Goal: Use online tool/utility: Utilize a website feature to perform a specific function

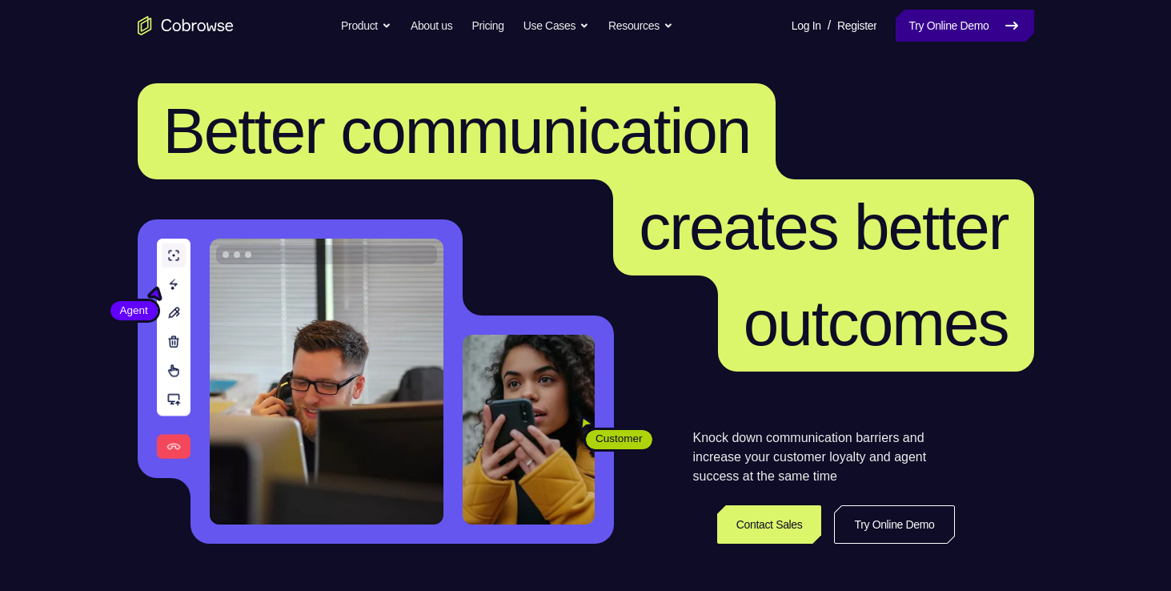
click at [950, 27] on link "Try Online Demo" at bounding box center [965, 26] width 138 height 32
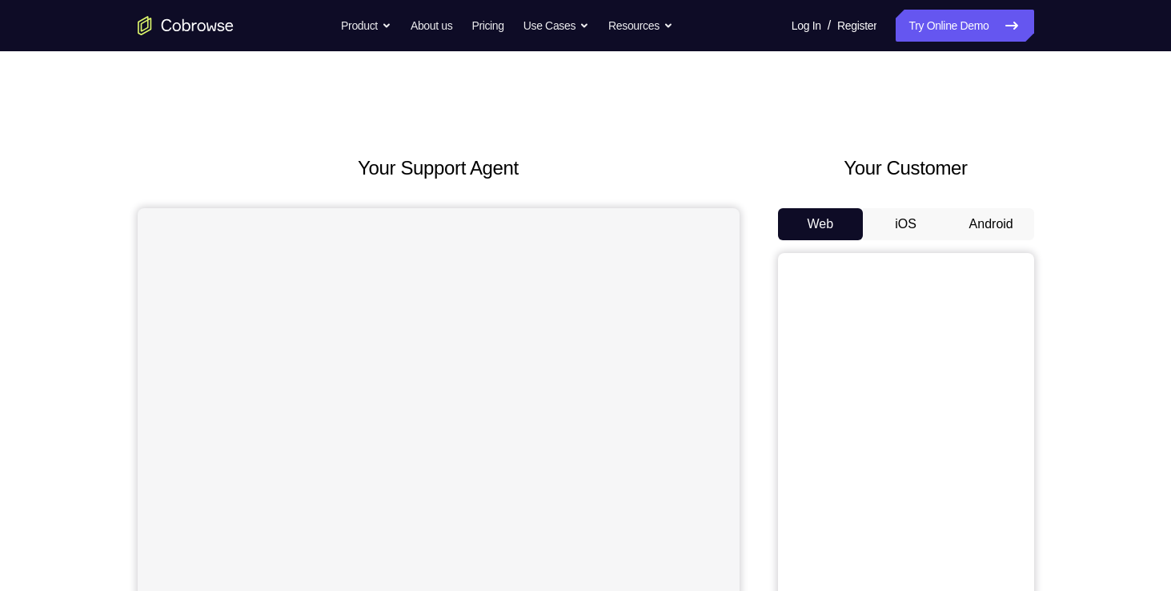
click at [994, 233] on button "Android" at bounding box center [992, 224] width 86 height 32
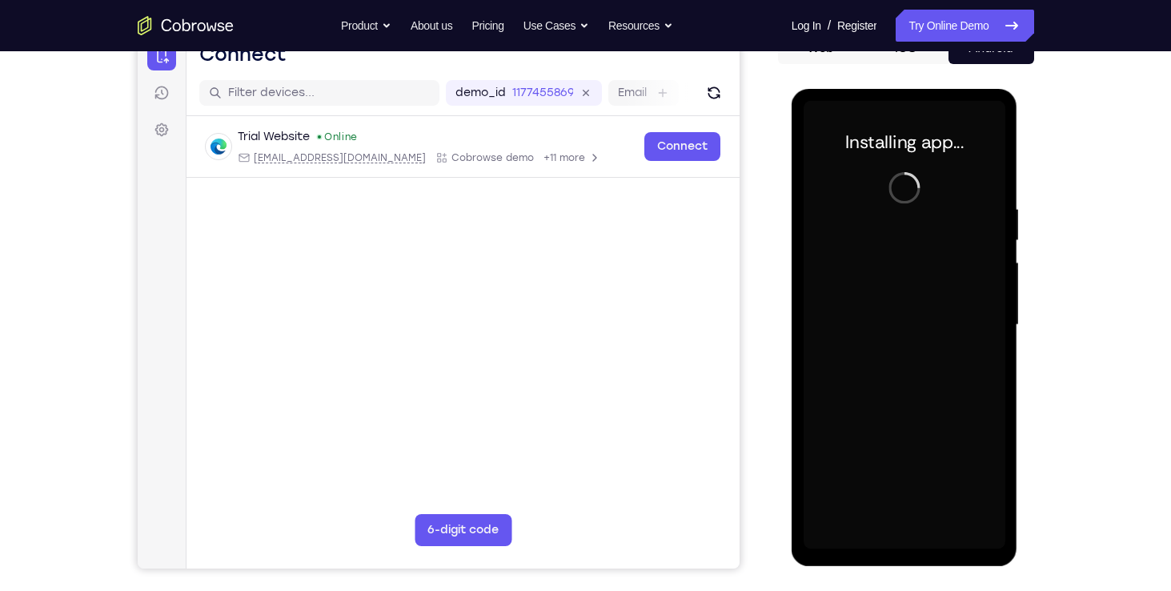
scroll to position [187, 0]
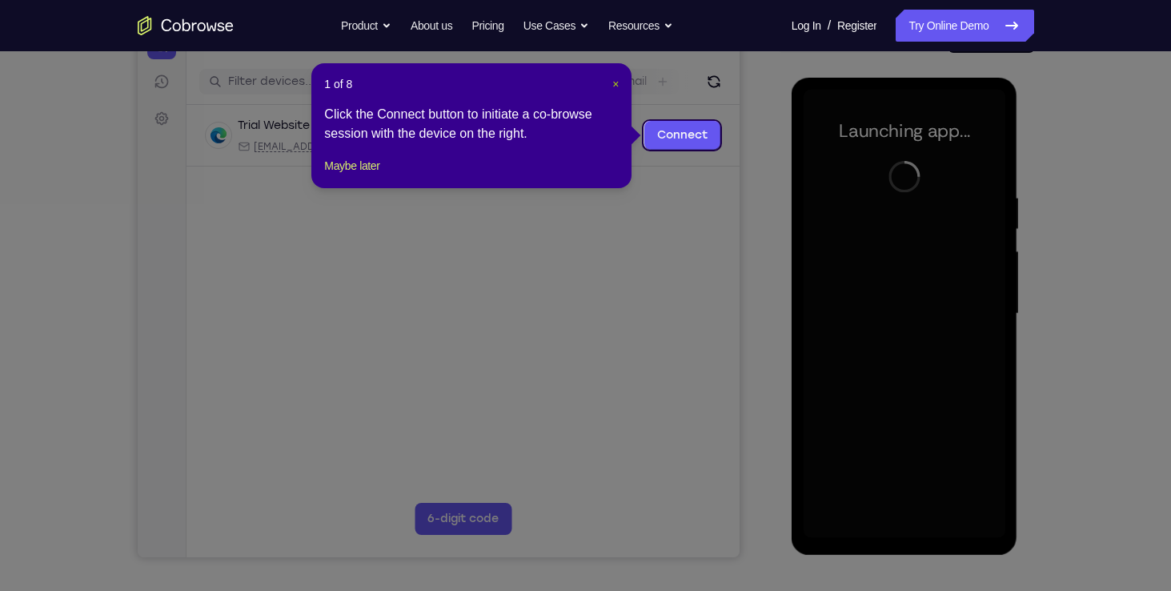
click at [619, 82] on span "×" at bounding box center [615, 84] width 6 height 13
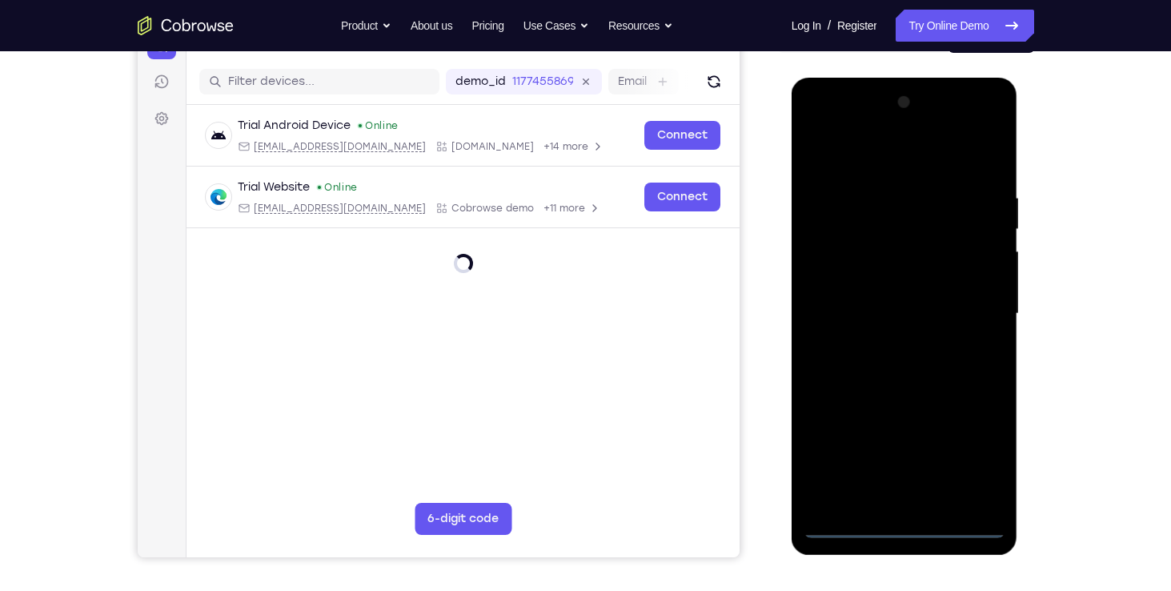
click at [910, 533] on div at bounding box center [905, 314] width 202 height 448
click at [979, 462] on div at bounding box center [905, 314] width 202 height 448
click at [834, 125] on div at bounding box center [905, 314] width 202 height 448
click at [970, 323] on div at bounding box center [905, 314] width 202 height 448
click at [889, 346] on div at bounding box center [905, 314] width 202 height 448
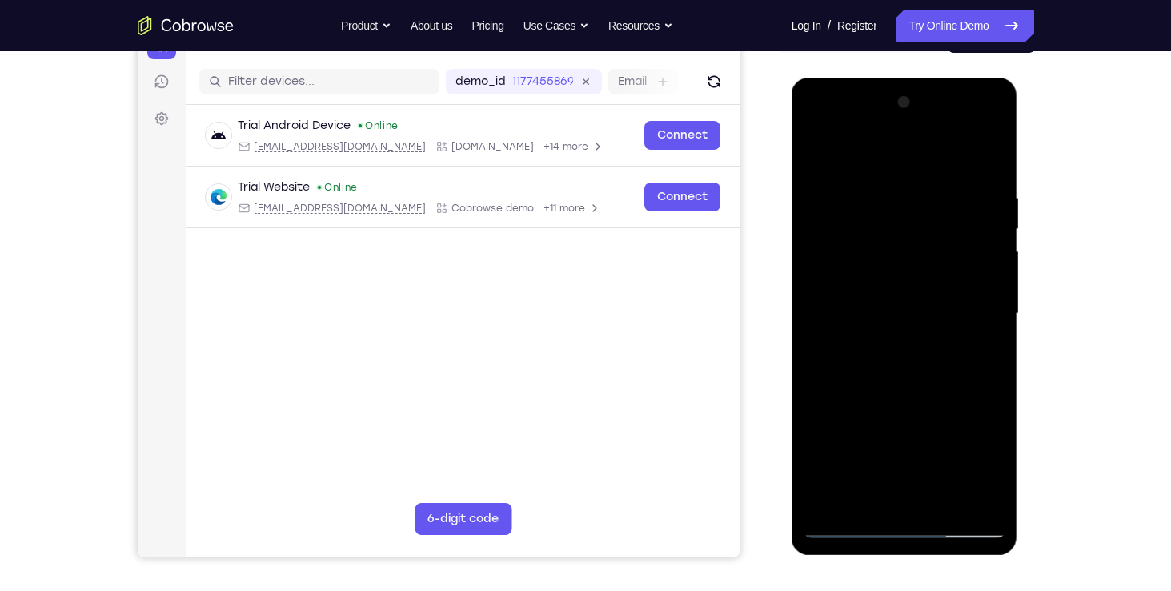
click at [890, 305] on div at bounding box center [905, 314] width 202 height 448
click at [833, 210] on div at bounding box center [905, 314] width 202 height 448
click at [968, 122] on div at bounding box center [905, 314] width 202 height 448
click at [885, 151] on div at bounding box center [905, 314] width 202 height 448
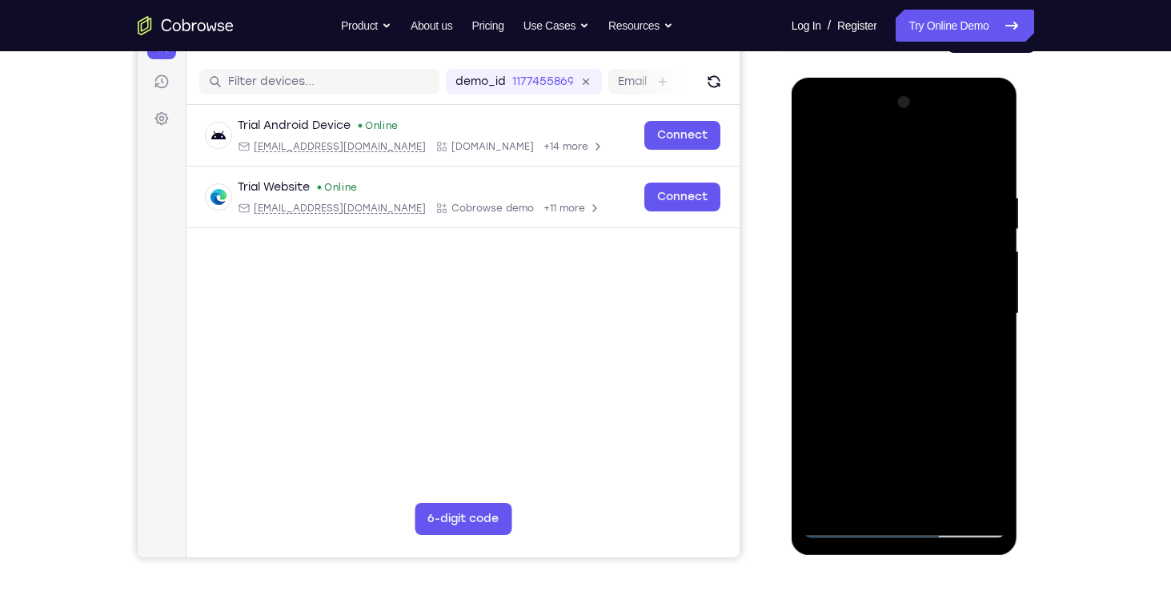
click at [860, 152] on div at bounding box center [905, 314] width 202 height 448
click at [919, 215] on div at bounding box center [905, 314] width 202 height 448
click at [876, 219] on div at bounding box center [905, 314] width 202 height 448
click at [990, 410] on div at bounding box center [905, 314] width 202 height 448
click at [978, 409] on div at bounding box center [905, 314] width 202 height 448
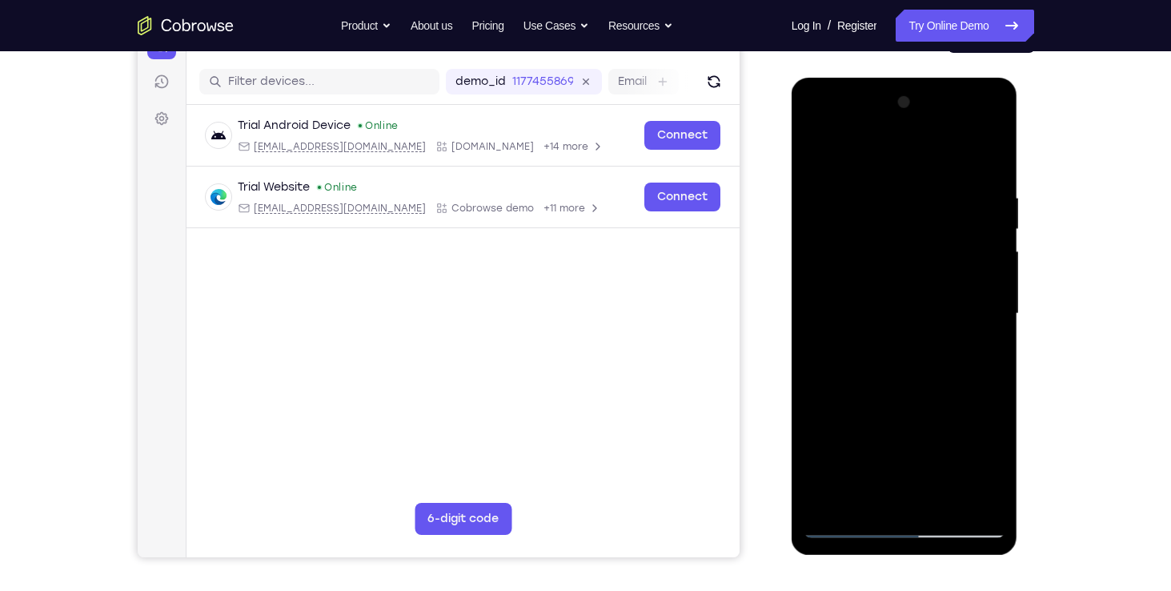
click at [910, 131] on div at bounding box center [905, 314] width 202 height 448
click at [888, 122] on div at bounding box center [905, 314] width 202 height 448
click at [997, 473] on div at bounding box center [905, 314] width 202 height 448
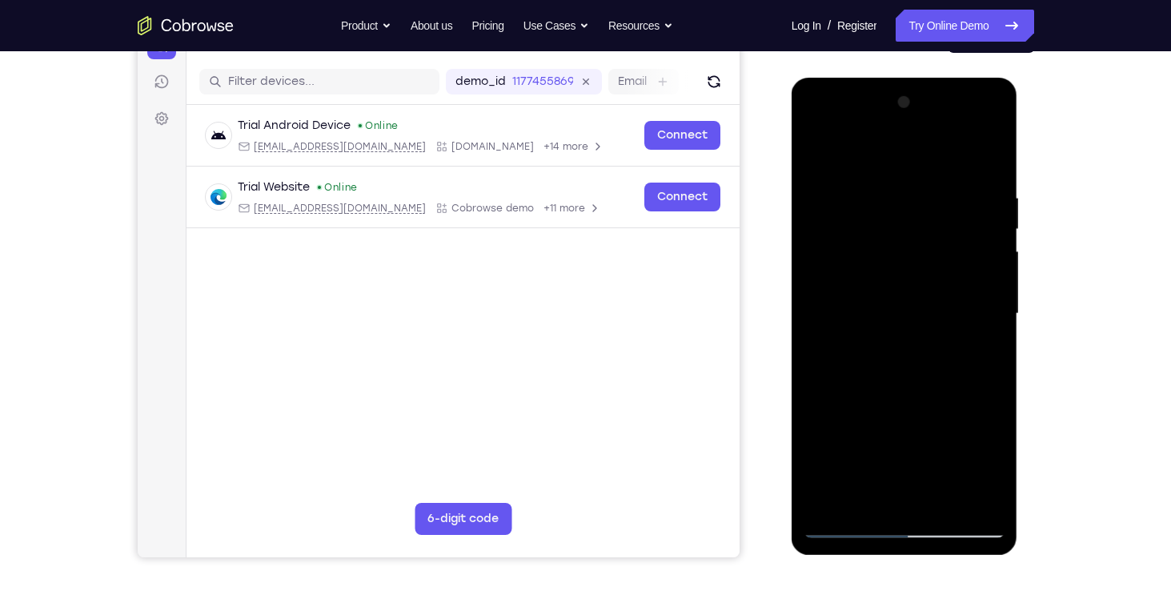
click at [997, 473] on div at bounding box center [905, 314] width 202 height 448
click at [971, 204] on div at bounding box center [905, 314] width 202 height 448
click at [993, 122] on div at bounding box center [905, 314] width 202 height 448
click at [845, 161] on div at bounding box center [905, 314] width 202 height 448
click at [974, 125] on div at bounding box center [905, 314] width 202 height 448
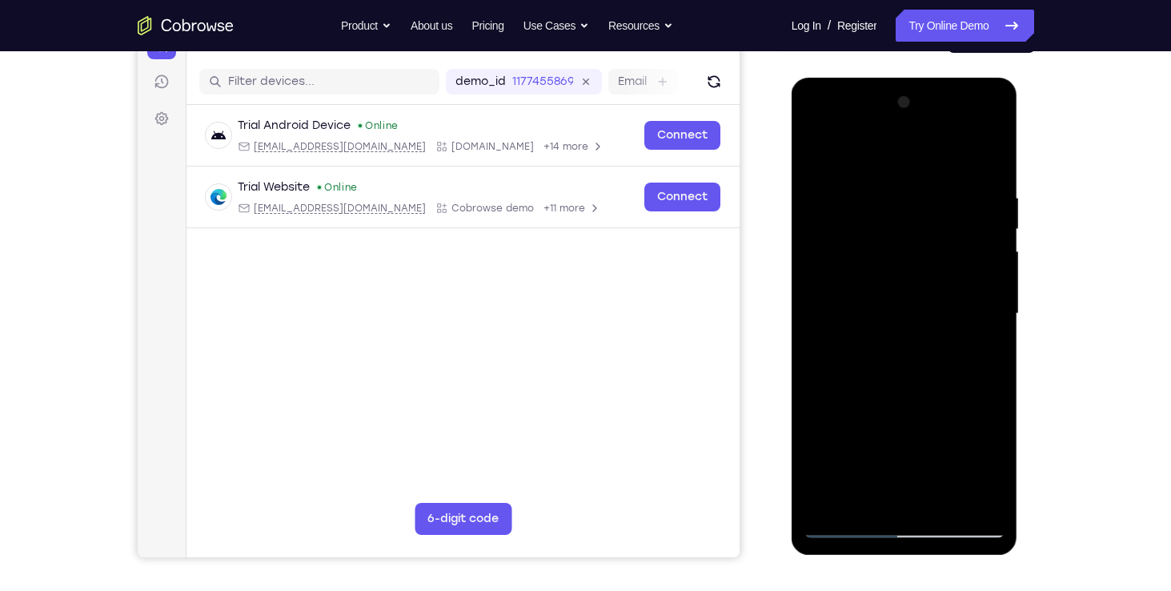
click at [882, 145] on div at bounding box center [905, 314] width 202 height 448
click at [892, 223] on div at bounding box center [905, 314] width 202 height 448
click at [1001, 411] on div at bounding box center [905, 314] width 202 height 448
click at [971, 414] on div at bounding box center [905, 314] width 202 height 448
click at [873, 408] on div at bounding box center [905, 314] width 202 height 448
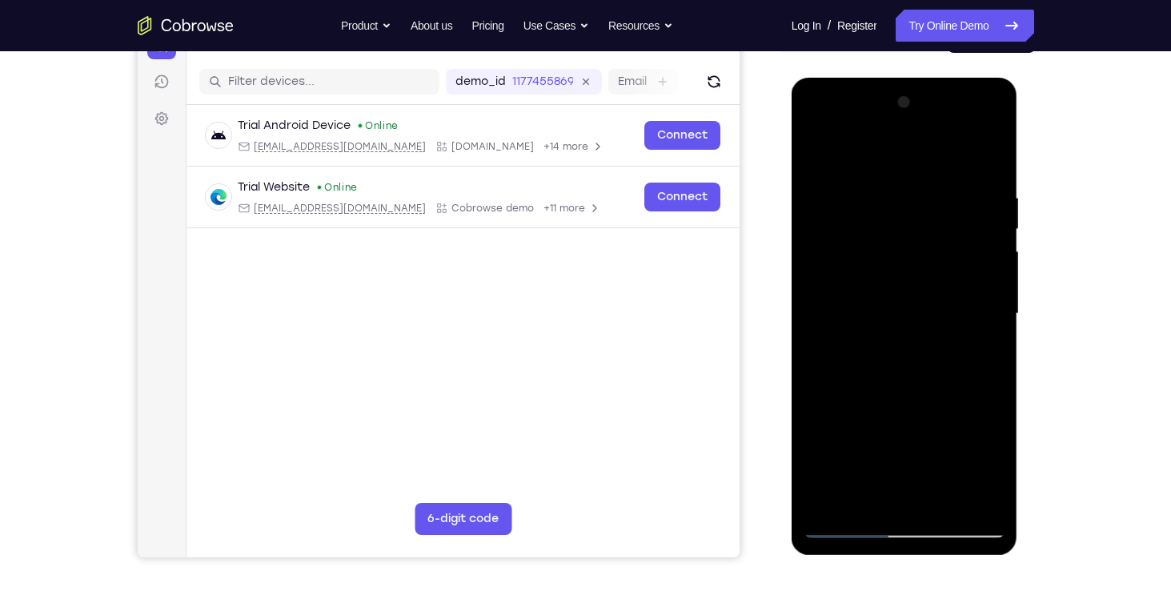
click at [946, 472] on div at bounding box center [905, 314] width 202 height 448
click at [994, 464] on div at bounding box center [905, 314] width 202 height 448
click at [942, 468] on div at bounding box center [905, 314] width 202 height 448
click at [903, 503] on div at bounding box center [905, 314] width 202 height 448
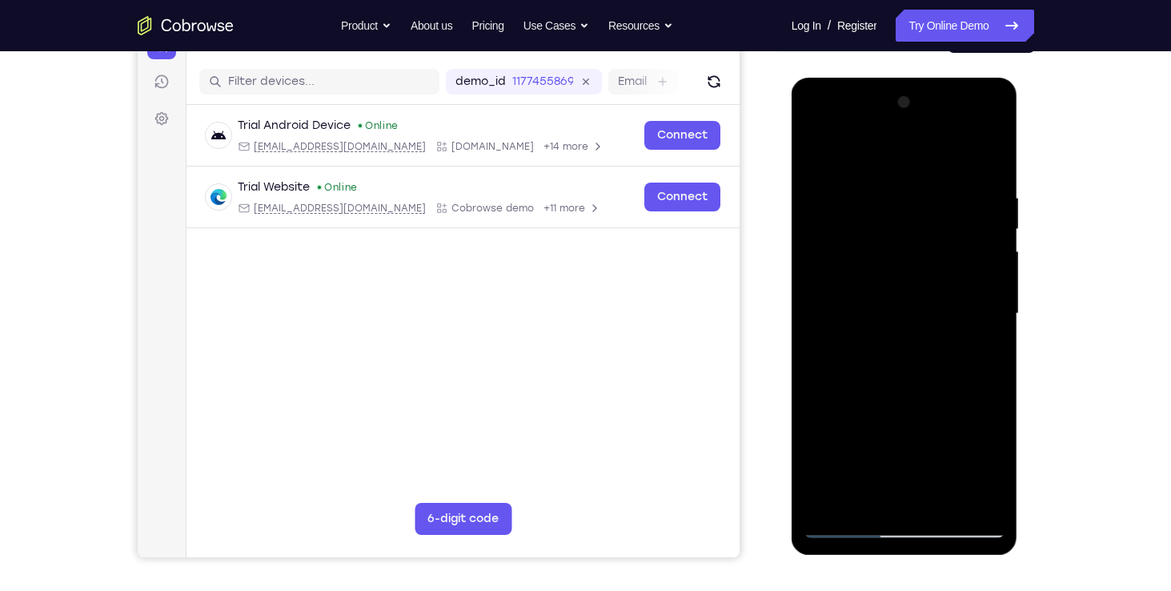
click at [926, 437] on div at bounding box center [905, 314] width 202 height 448
click at [938, 415] on div at bounding box center [905, 314] width 202 height 448
click at [917, 471] on div at bounding box center [905, 314] width 202 height 448
click at [988, 471] on div at bounding box center [905, 314] width 202 height 448
click at [989, 128] on div at bounding box center [905, 314] width 202 height 448
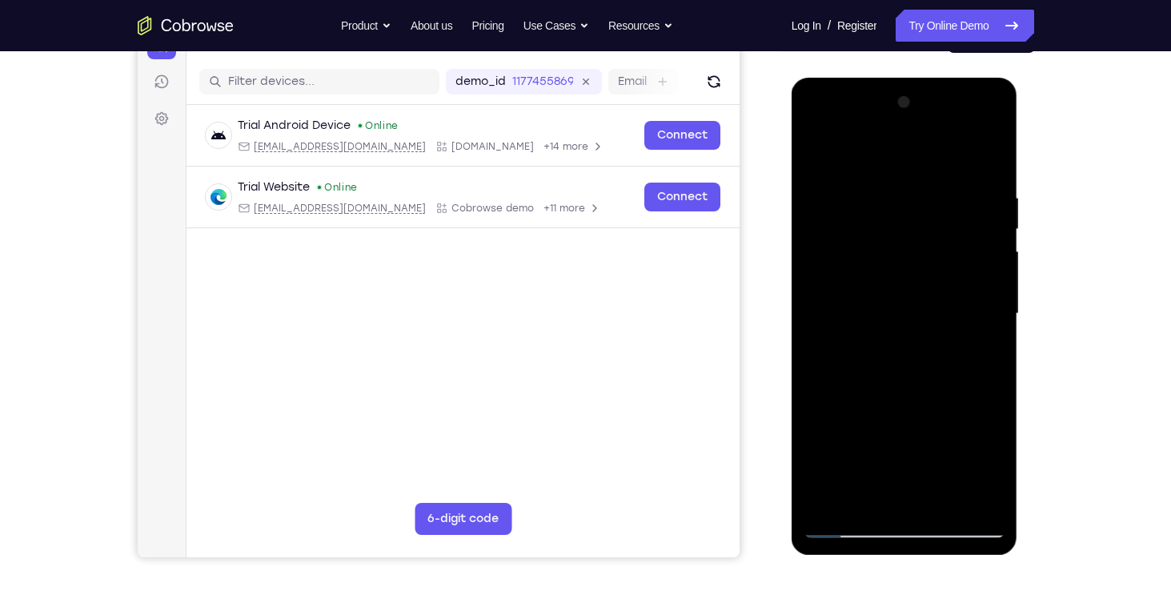
click at [991, 123] on div at bounding box center [905, 314] width 202 height 448
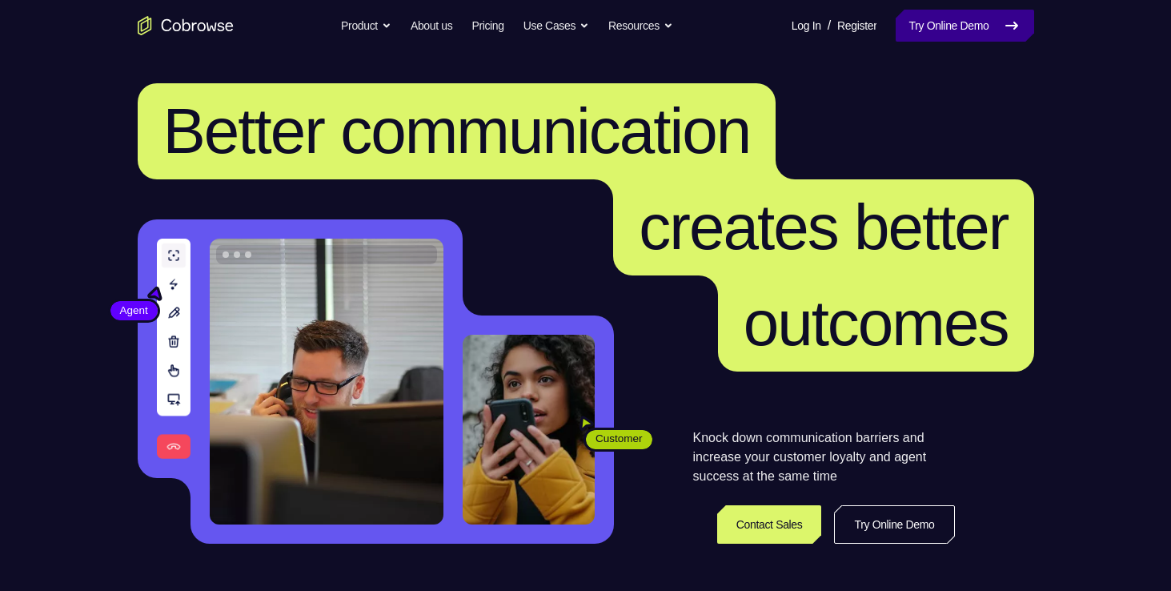
click at [935, 18] on link "Try Online Demo" at bounding box center [965, 26] width 138 height 32
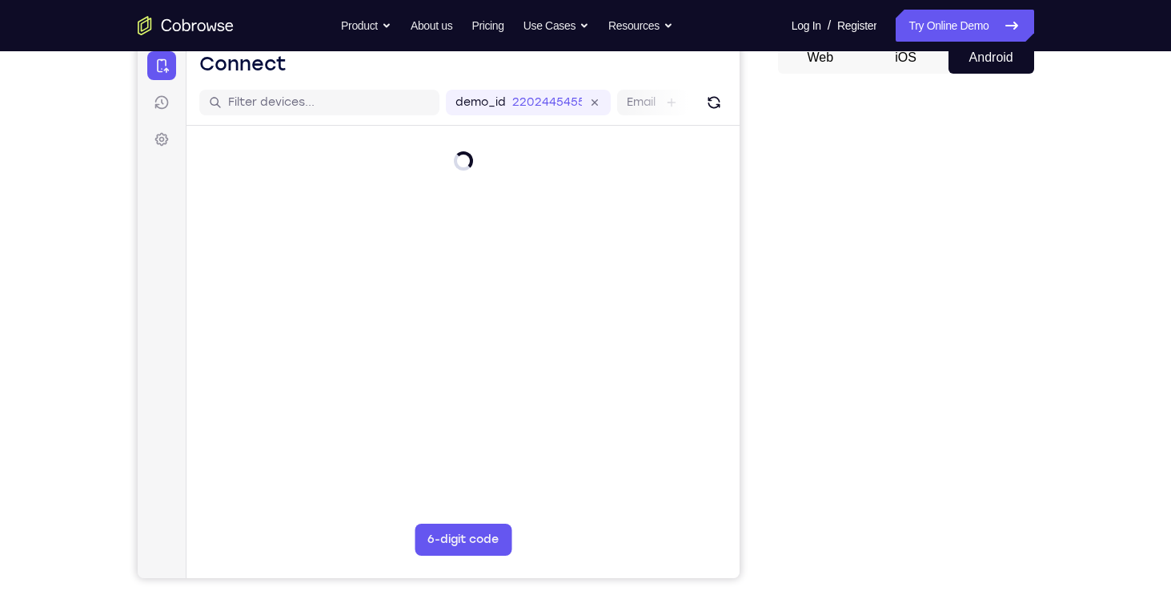
scroll to position [173, 0]
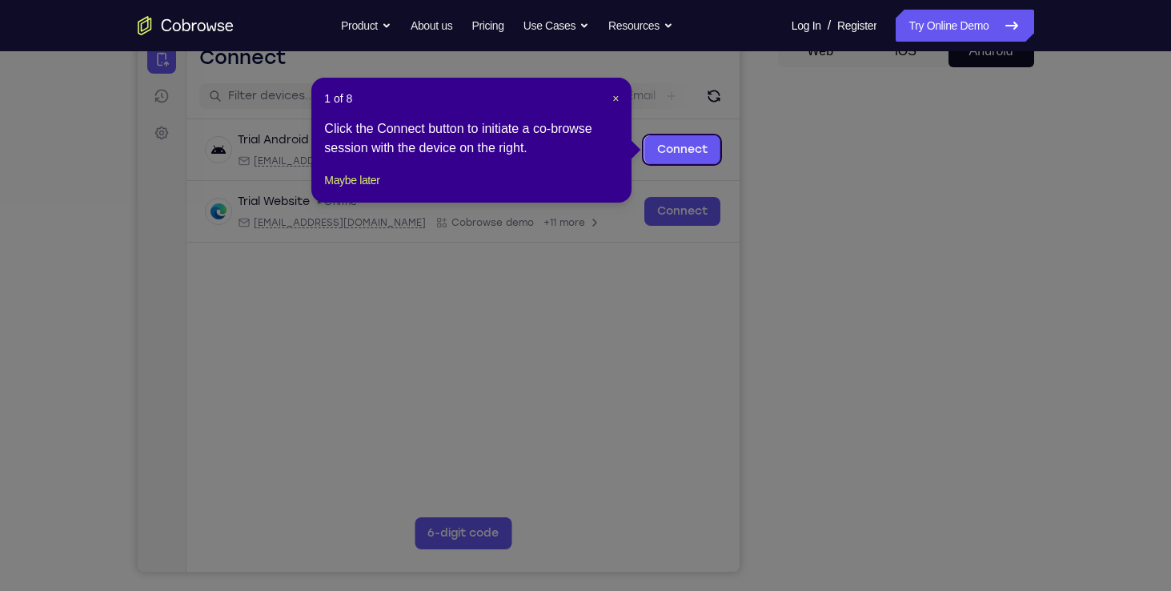
click at [966, 476] on icon at bounding box center [591, 295] width 1183 height 591
click at [669, 431] on icon at bounding box center [591, 295] width 1183 height 591
click at [616, 106] on button "×" at bounding box center [615, 98] width 6 height 16
